Goal: Check status: Check status

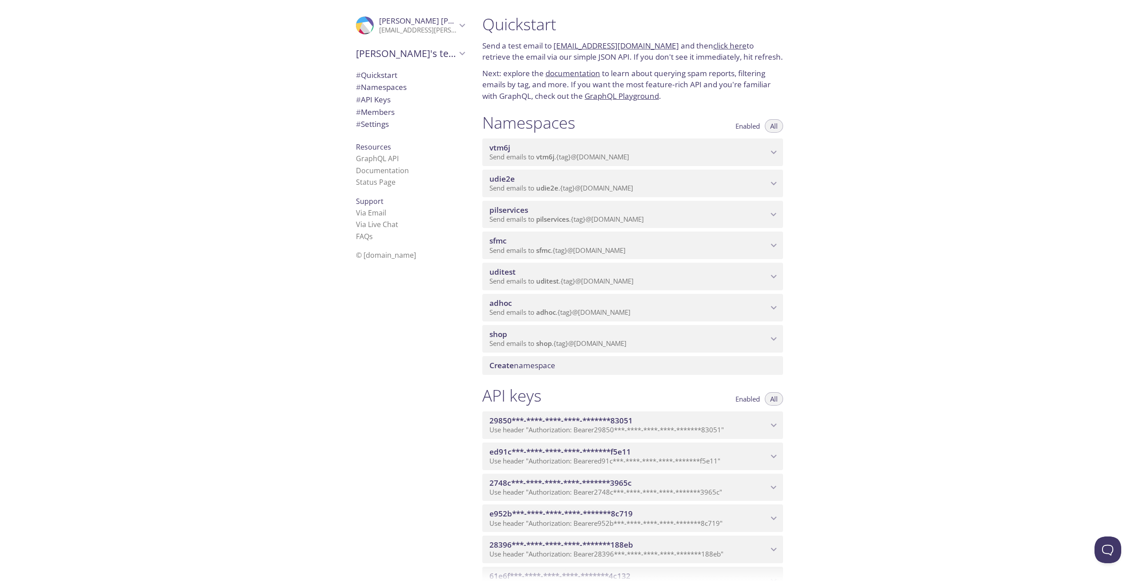
click at [604, 327] on div "shop Send emails to shop . {tag} @[DOMAIN_NAME]" at bounding box center [632, 339] width 301 height 28
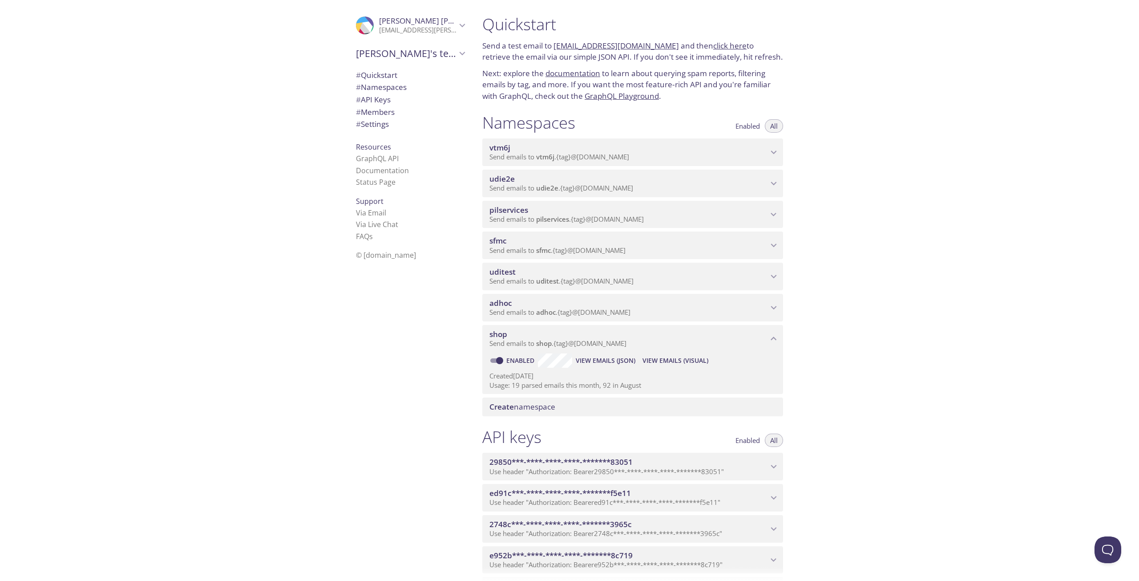
click at [610, 313] on span "Send emails to adhoc . {tag} @[DOMAIN_NAME]" at bounding box center [560, 312] width 141 height 9
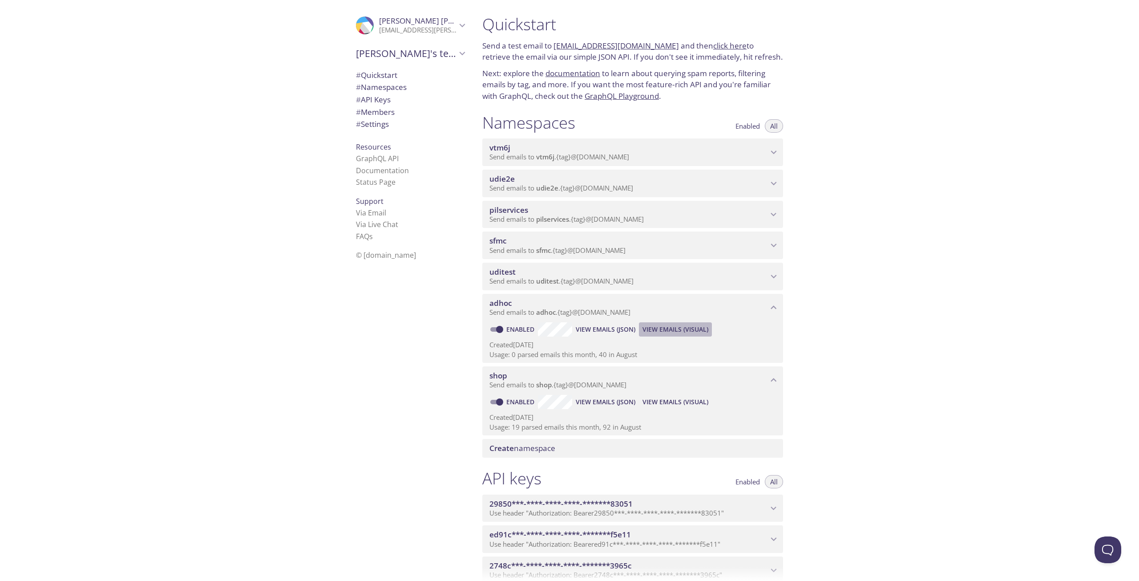
click at [671, 327] on span "View Emails (Visual)" at bounding box center [676, 329] width 66 height 11
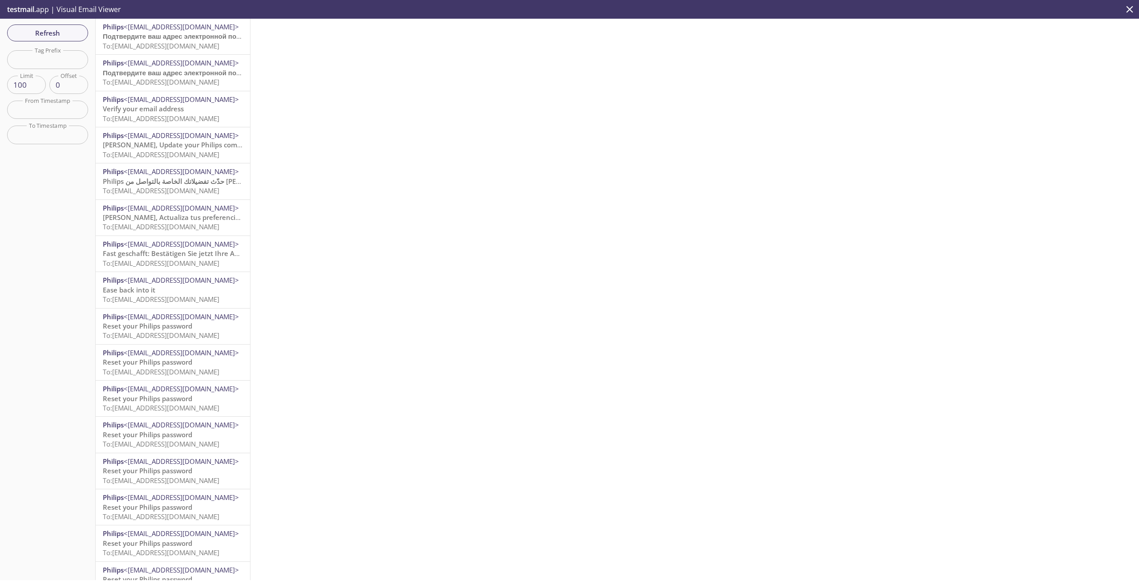
click at [58, 17] on p "testmail .app | Visual Email Viewer" at bounding box center [63, 9] width 126 height 19
click at [56, 40] on button "Refresh" at bounding box center [47, 32] width 81 height 17
click at [65, 34] on span "Refresh" at bounding box center [47, 33] width 67 height 12
click at [65, 35] on span "Refresh" at bounding box center [47, 33] width 67 height 12
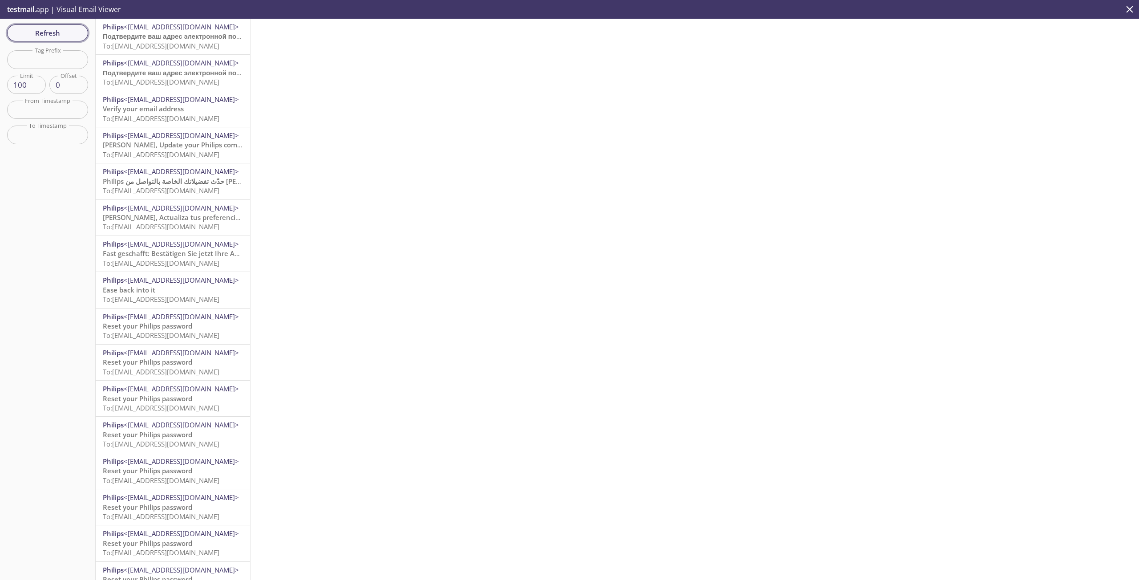
click at [51, 32] on span "Refresh" at bounding box center [47, 33] width 67 height 12
click at [53, 30] on span "Refresh" at bounding box center [47, 33] width 67 height 12
click at [84, 32] on button "Refresh" at bounding box center [47, 32] width 81 height 17
click at [58, 35] on span "Refresh" at bounding box center [47, 33] width 67 height 12
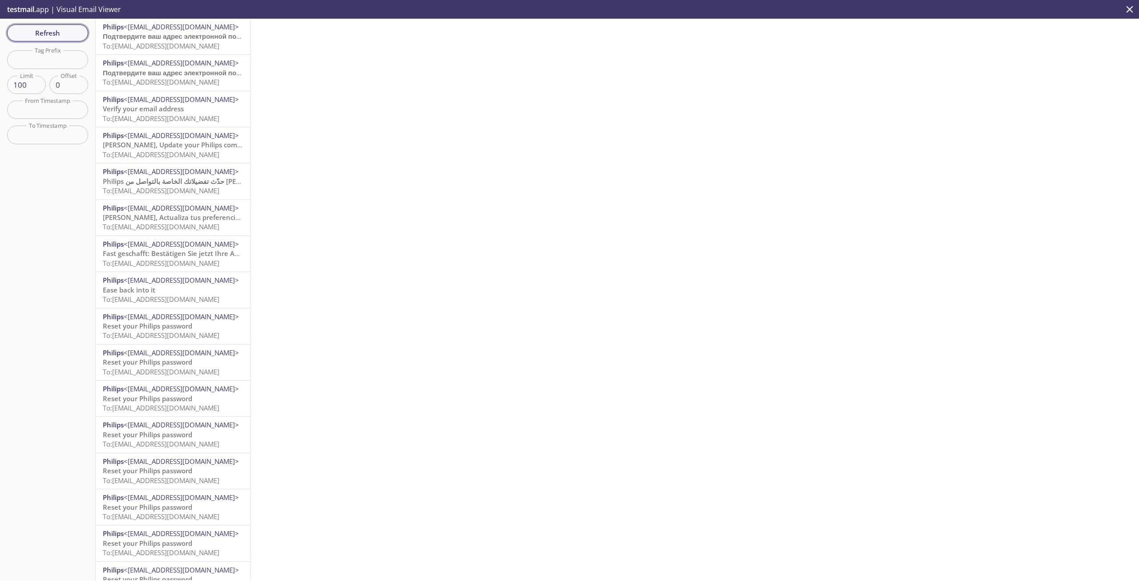
click at [58, 35] on span "Refresh" at bounding box center [47, 33] width 67 height 12
click at [58, 35] on div "Refresh Filters Tag Prefix Tag Prefix Limit 100 Limit Offset 0 Offset From Time…" at bounding box center [48, 299] width 96 height 561
click at [58, 35] on span "Refresh" at bounding box center [47, 33] width 67 height 12
click at [41, 28] on span "Refresh" at bounding box center [47, 33] width 67 height 12
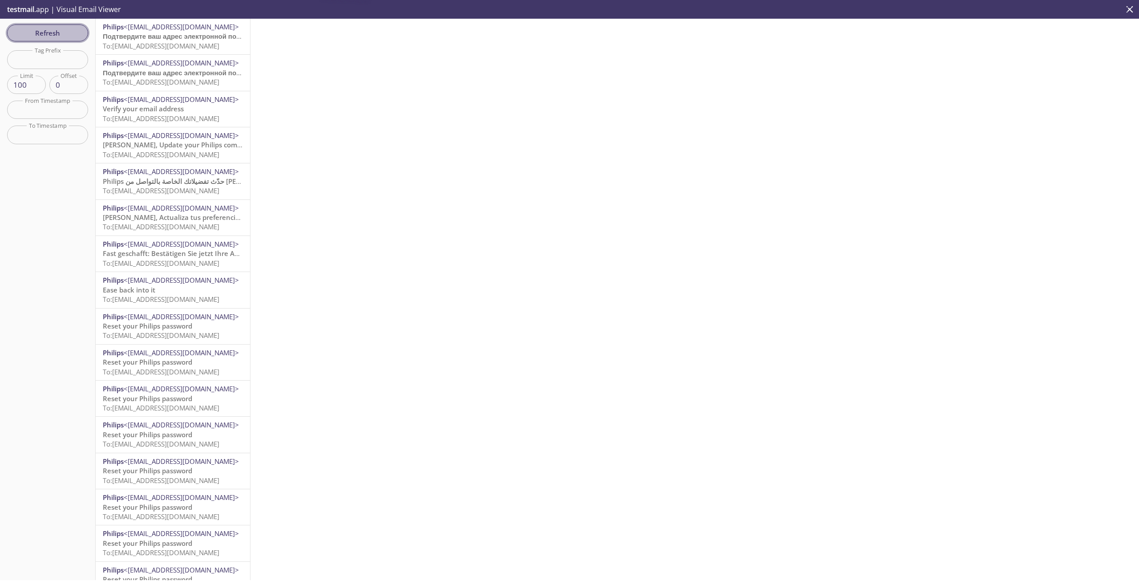
click at [44, 35] on span "Refresh" at bounding box center [47, 33] width 67 height 12
click at [62, 36] on span "Refresh" at bounding box center [47, 33] width 67 height 12
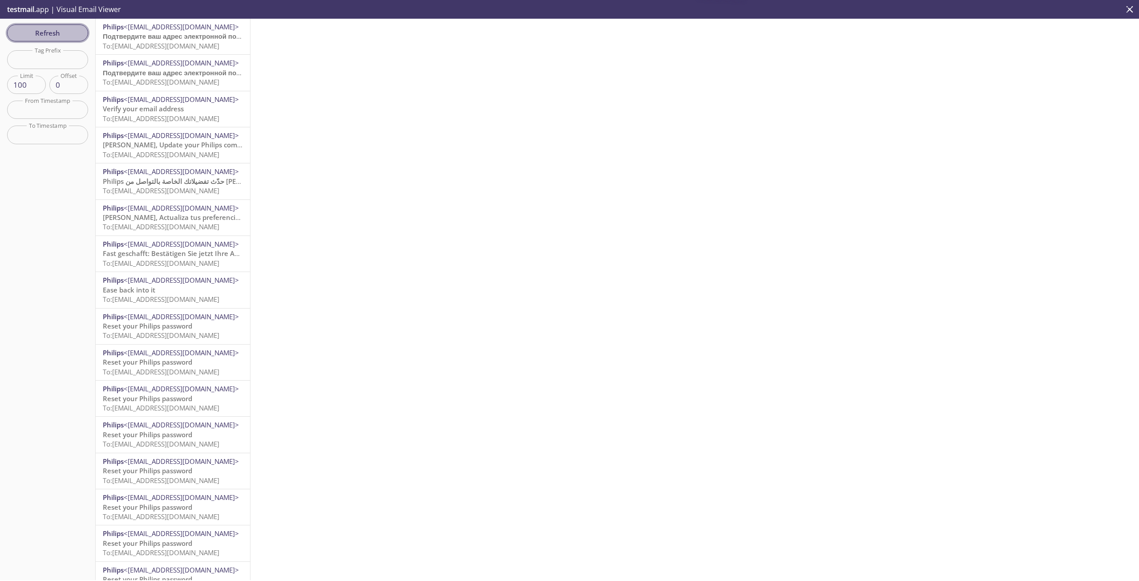
click at [62, 36] on span "Refresh" at bounding box center [47, 33] width 67 height 12
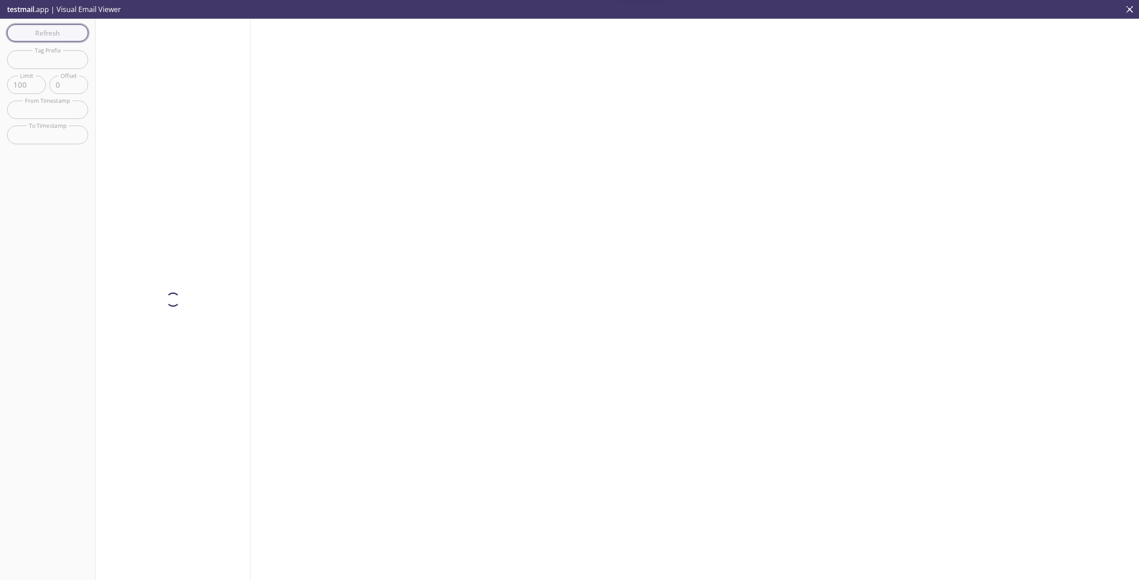
click at [62, 36] on span "Refresh" at bounding box center [47, 33] width 67 height 12
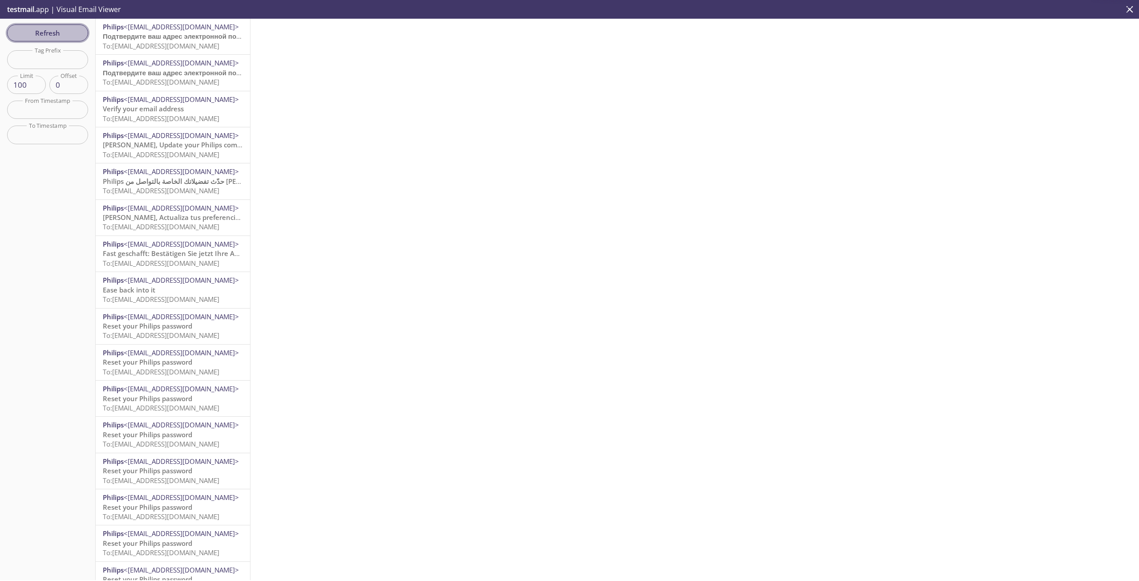
click at [62, 36] on span "Refresh" at bounding box center [47, 33] width 67 height 12
click at [73, 39] on button "Refresh" at bounding box center [47, 32] width 81 height 17
click at [166, 46] on span "To: adhoc.202508181203@inbox.testmail.app" at bounding box center [161, 45] width 117 height 9
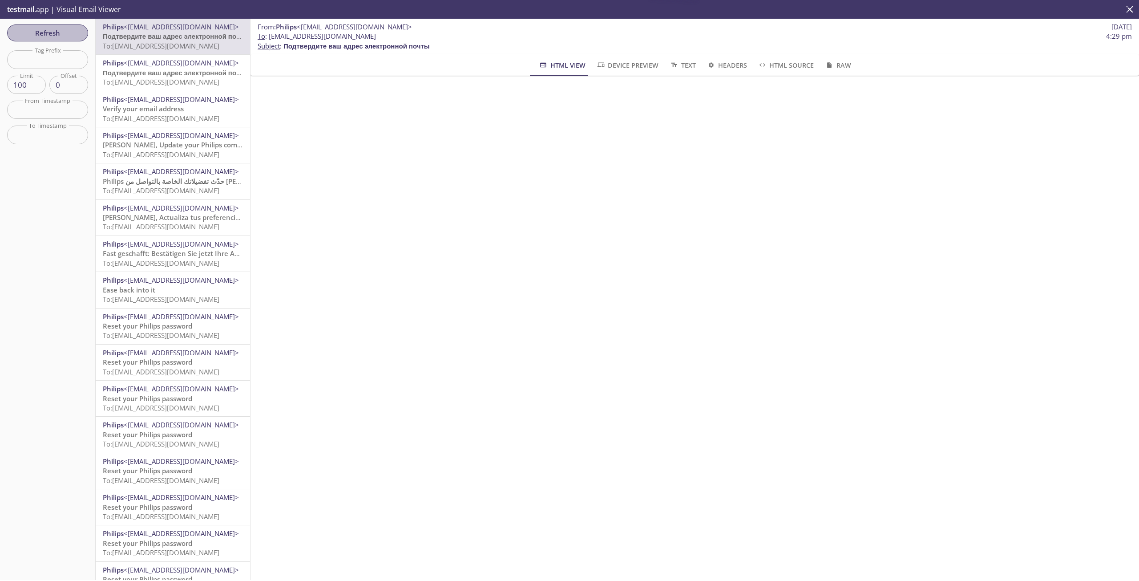
click at [82, 36] on button "Refresh" at bounding box center [47, 32] width 81 height 17
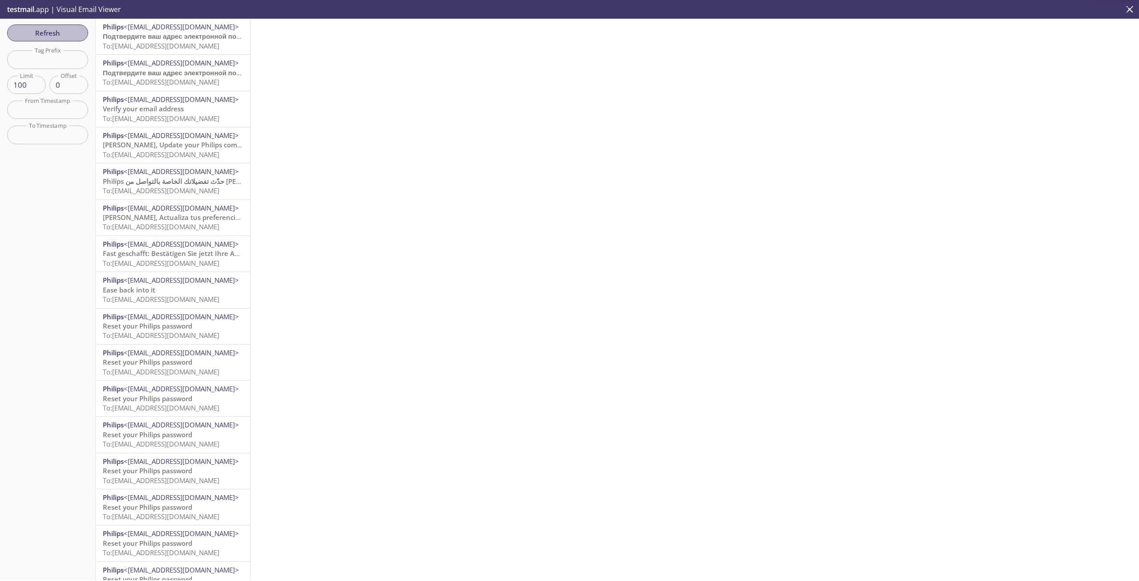
click at [82, 36] on button "Refresh" at bounding box center [47, 32] width 81 height 17
click at [69, 34] on span "Refresh" at bounding box center [47, 33] width 67 height 12
click at [60, 37] on span "Refresh" at bounding box center [47, 33] width 67 height 12
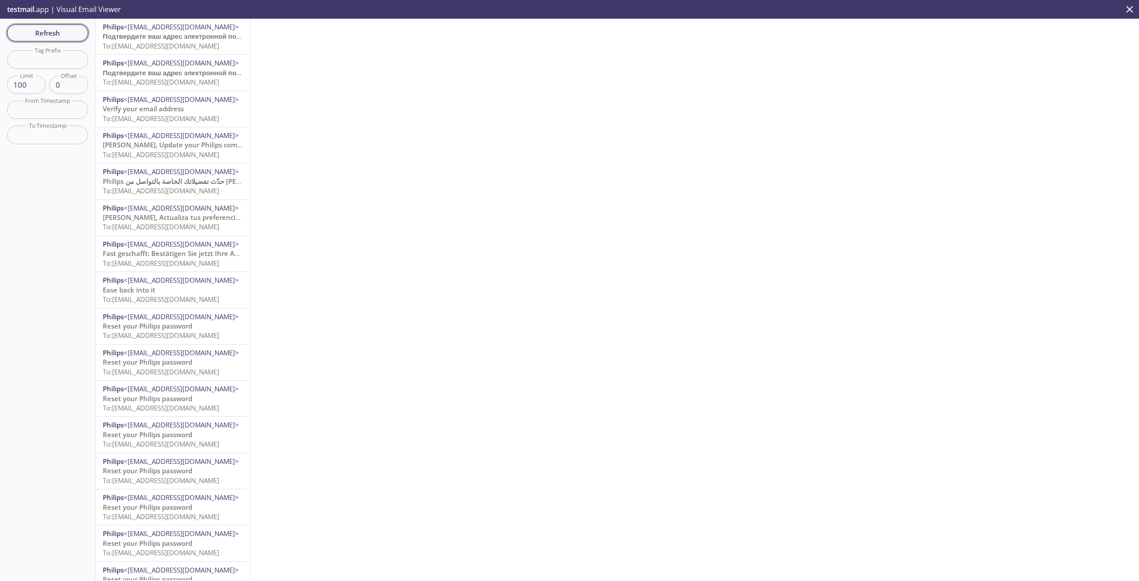
click at [60, 37] on span "Refresh" at bounding box center [47, 33] width 67 height 12
click at [41, 34] on span "Refresh" at bounding box center [47, 33] width 67 height 12
click at [57, 39] on span "Refresh" at bounding box center [47, 33] width 67 height 12
